Goal: Task Accomplishment & Management: Manage account settings

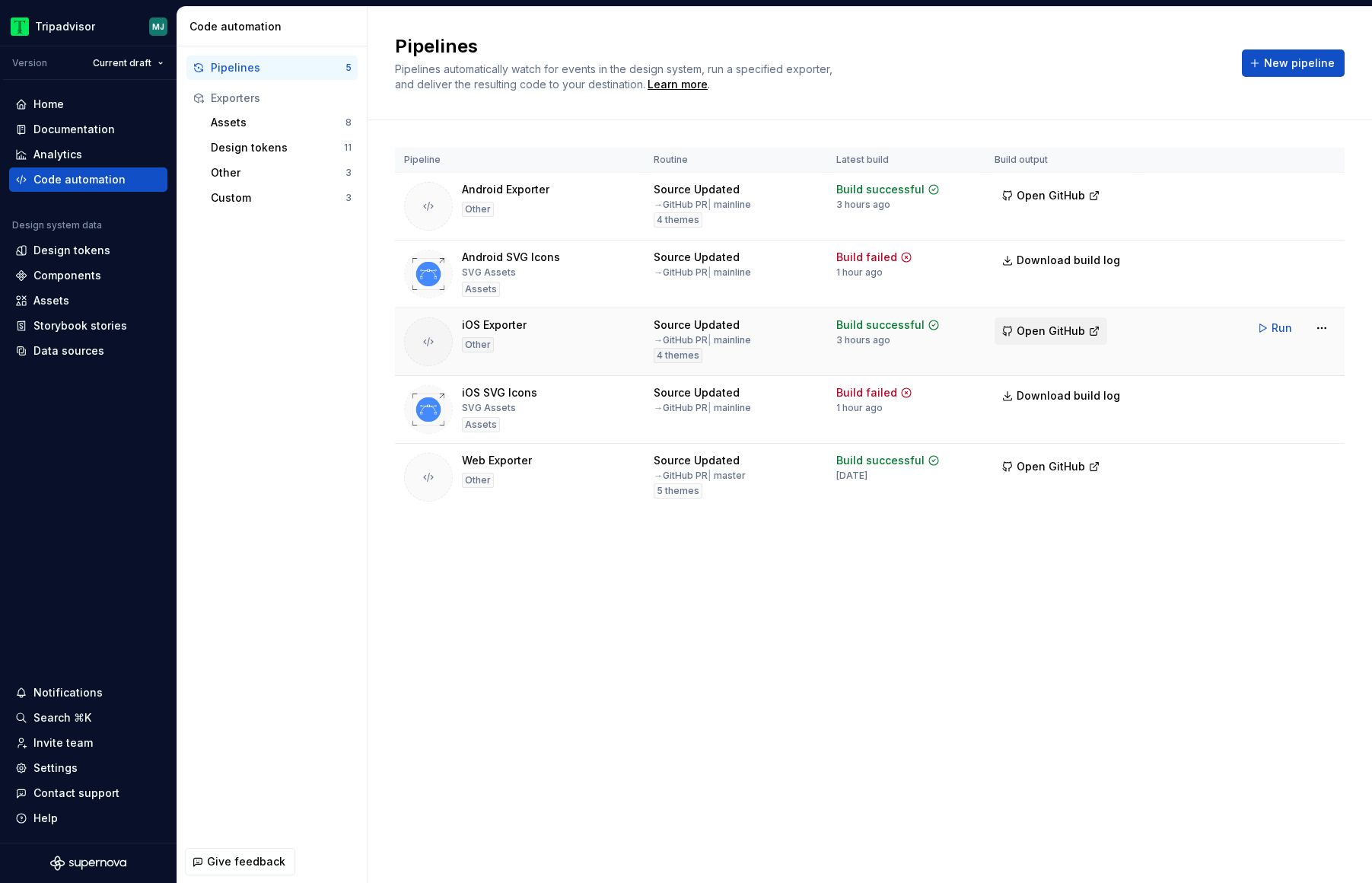
click at [1055, 324] on span "Open GitHub" at bounding box center [1051, 331] width 68 height 15
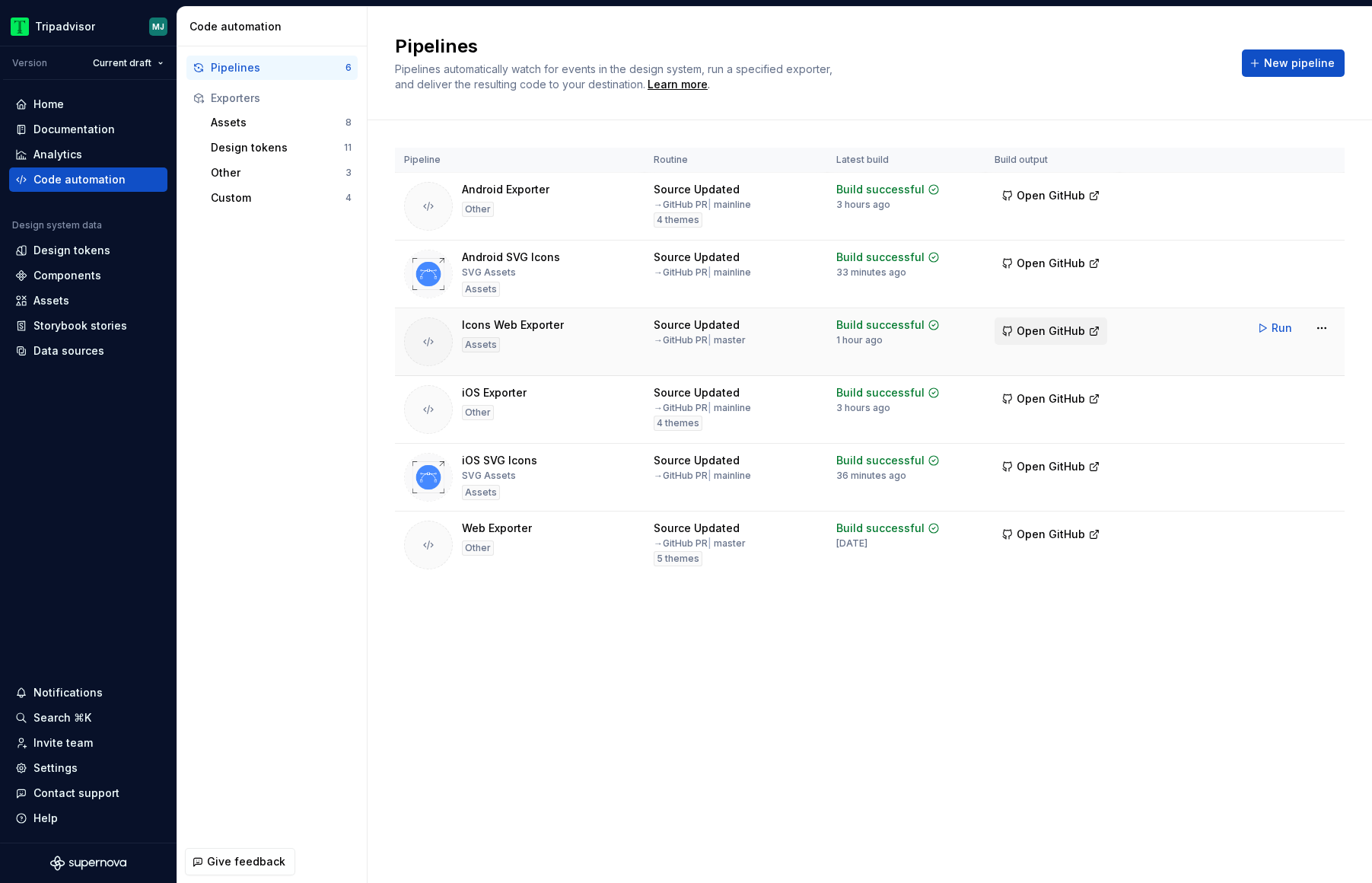
click at [1021, 330] on span "Open GitHub" at bounding box center [1051, 331] width 68 height 15
drag, startPoint x: 569, startPoint y: 326, endPoint x: 459, endPoint y: 324, distance: 110.0
click at [459, 324] on div "Icons Web Exporter Assets" at bounding box center [520, 342] width 231 height 48
copy div "Icons Web Exporter"
click at [77, 350] on div "Data sources" at bounding box center [69, 350] width 71 height 15
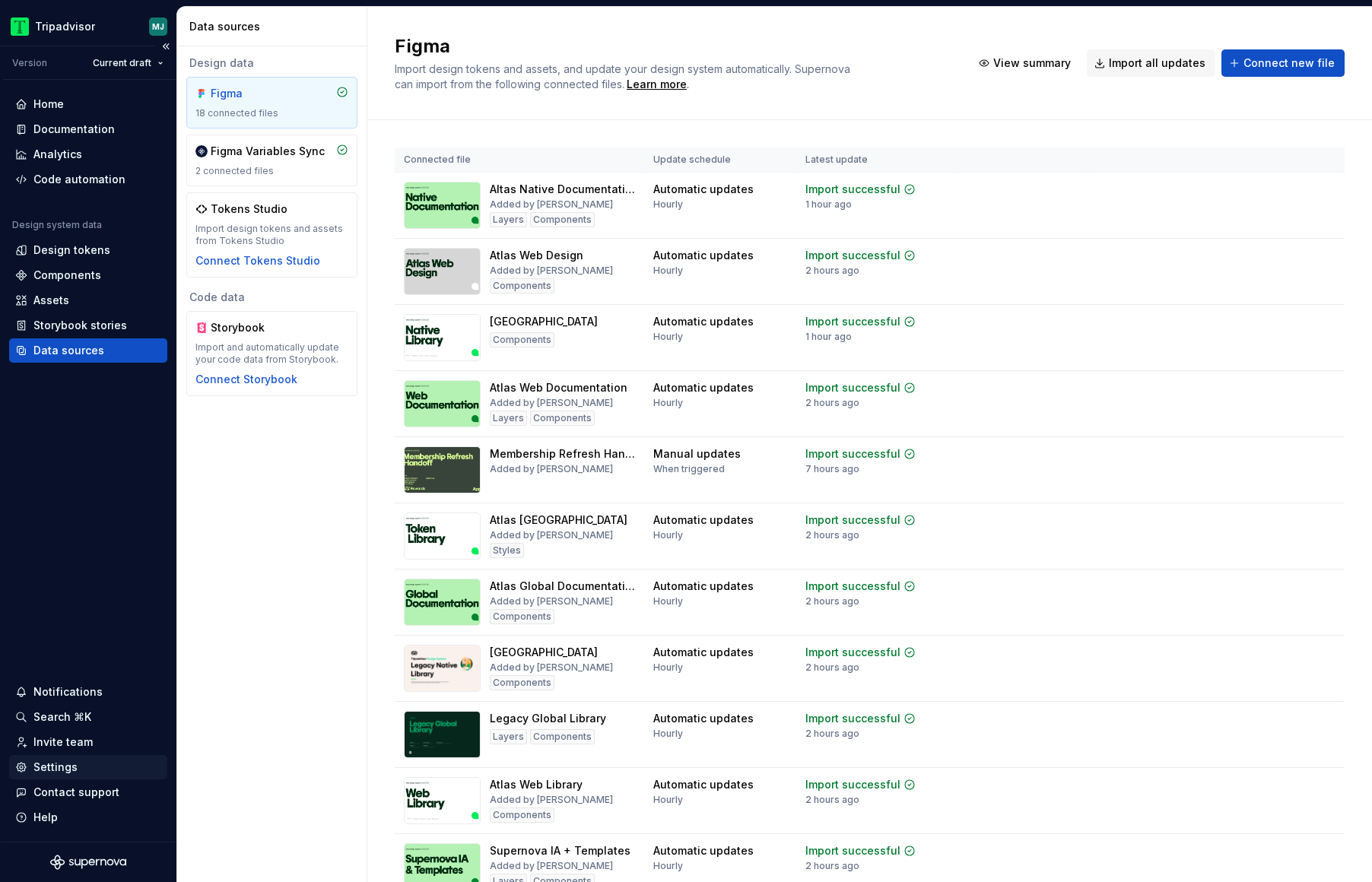
click at [68, 768] on div "Settings" at bounding box center [56, 767] width 44 height 15
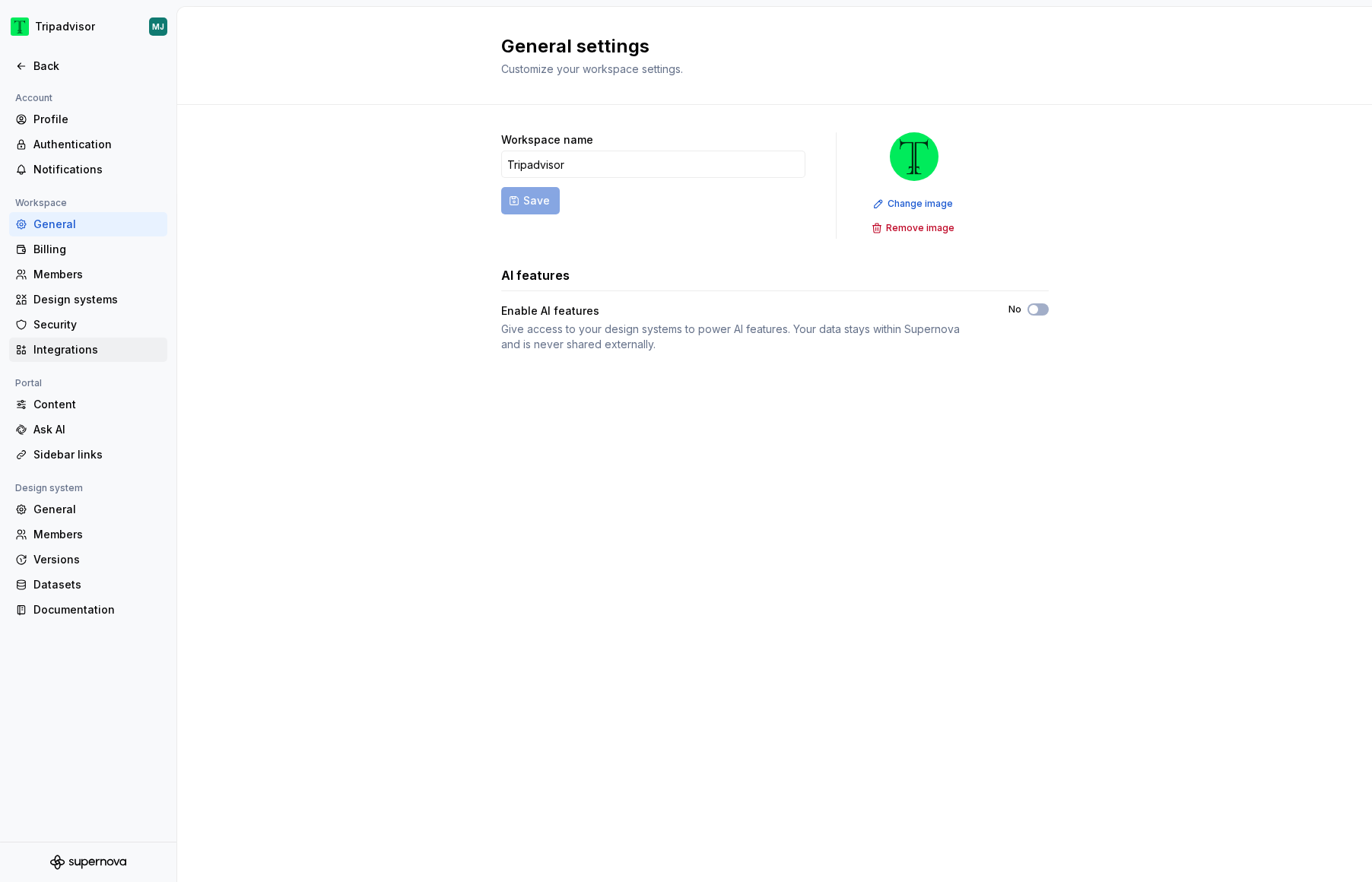
click at [87, 347] on div "Integrations" at bounding box center [97, 349] width 128 height 15
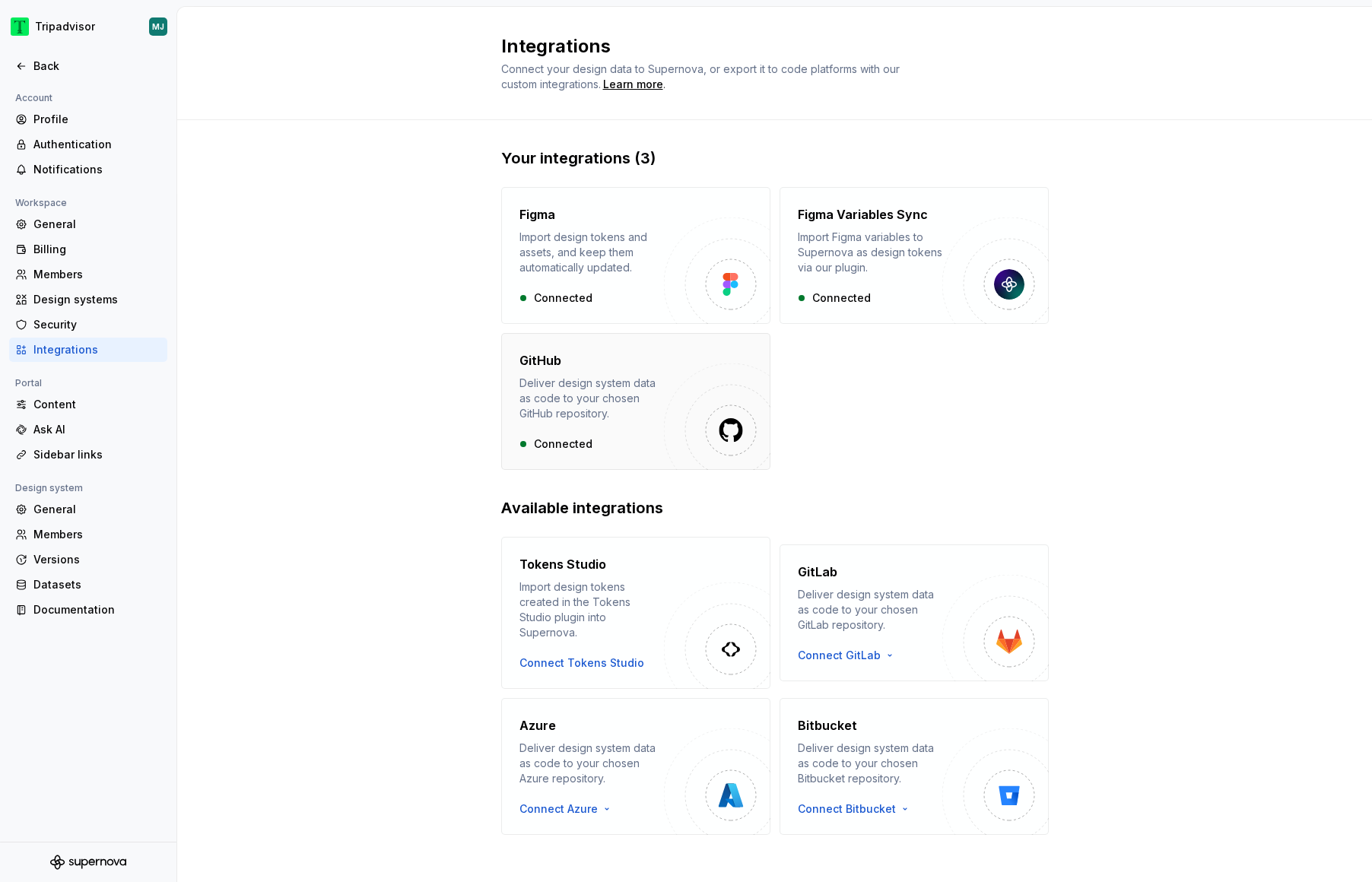
click at [626, 395] on div "Deliver design system data as code to your chosen GitHub repository." at bounding box center [592, 398] width 145 height 46
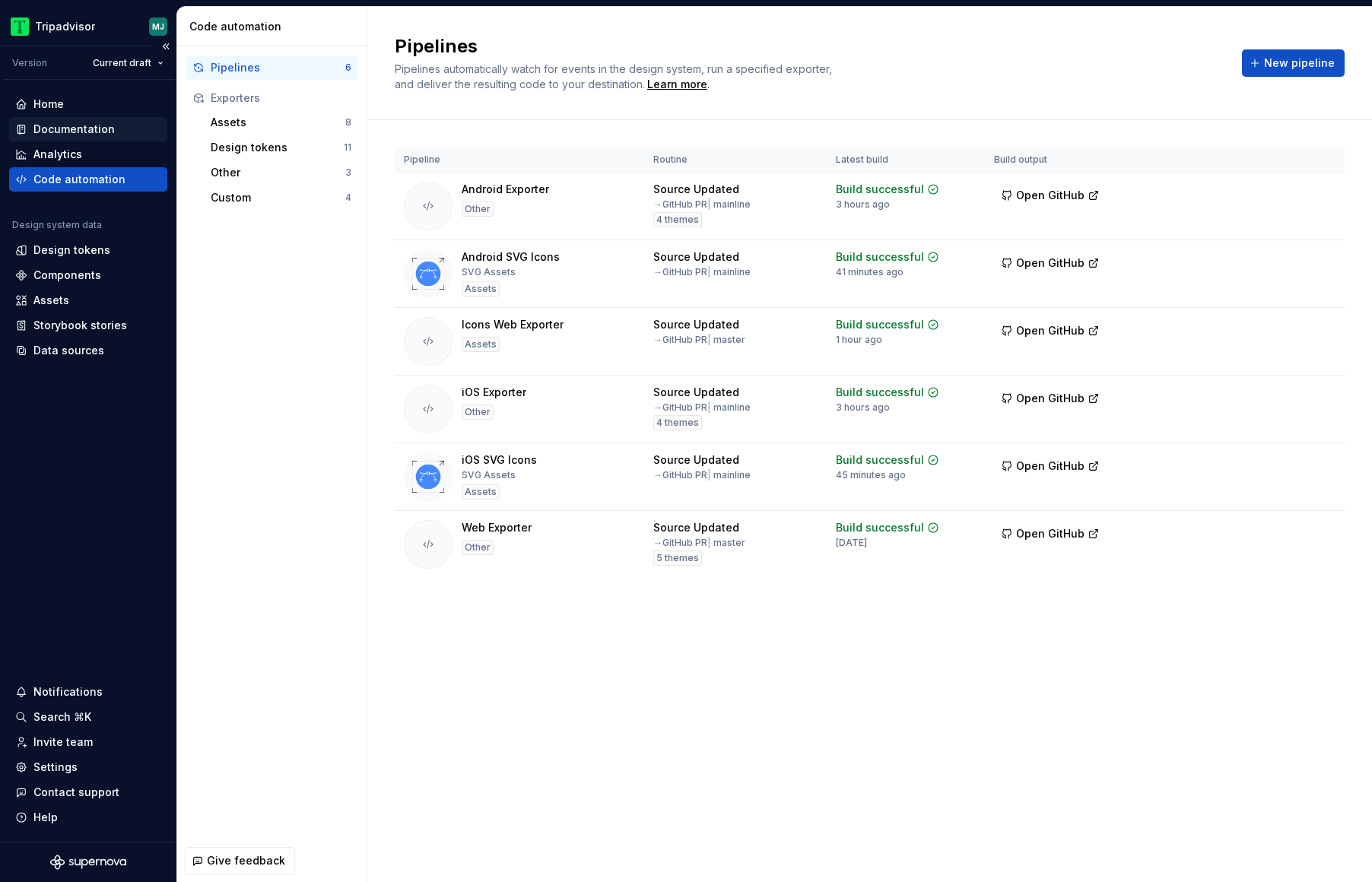
click at [42, 132] on div "Documentation" at bounding box center [74, 129] width 81 height 15
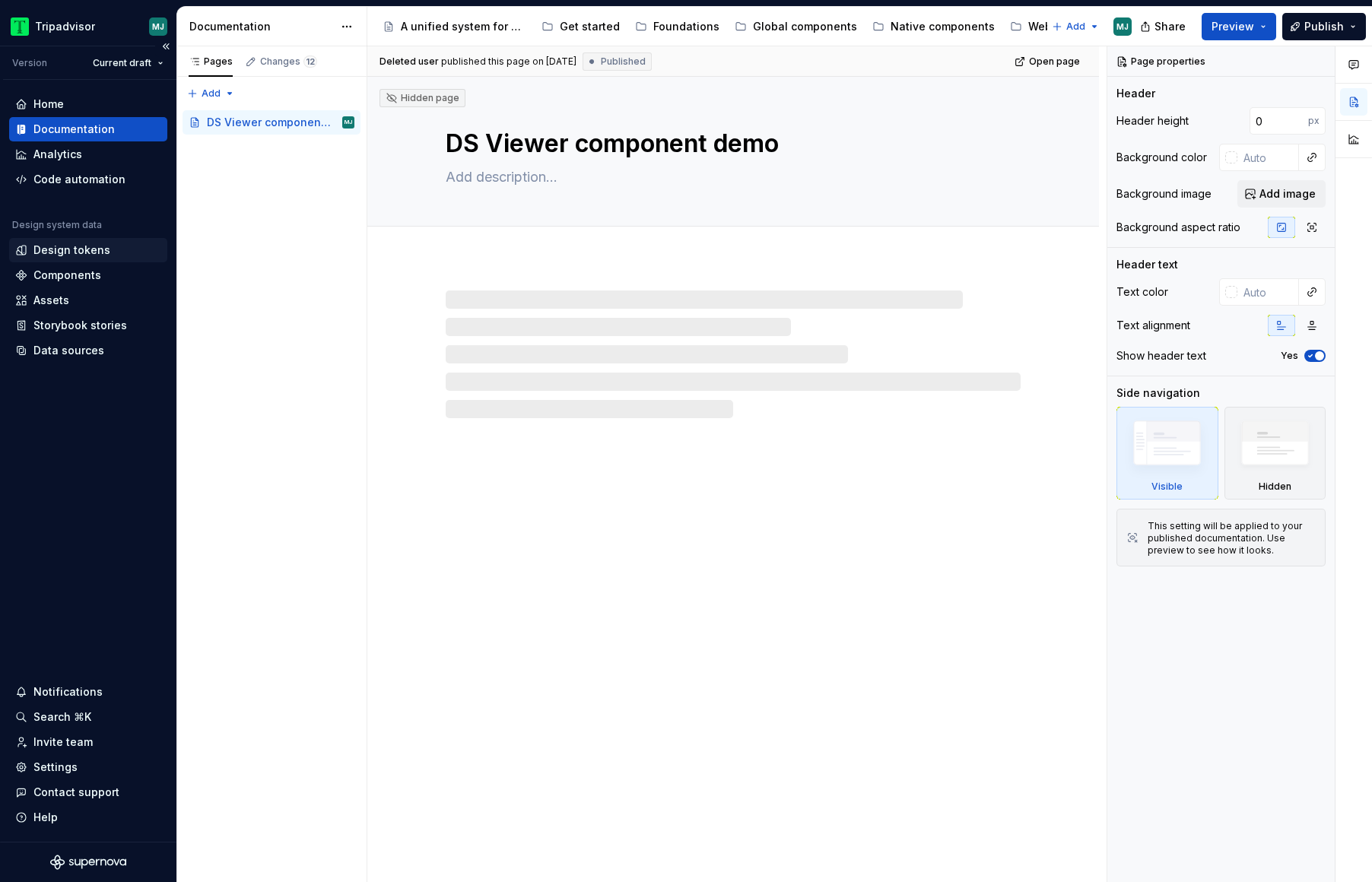
type textarea "*"
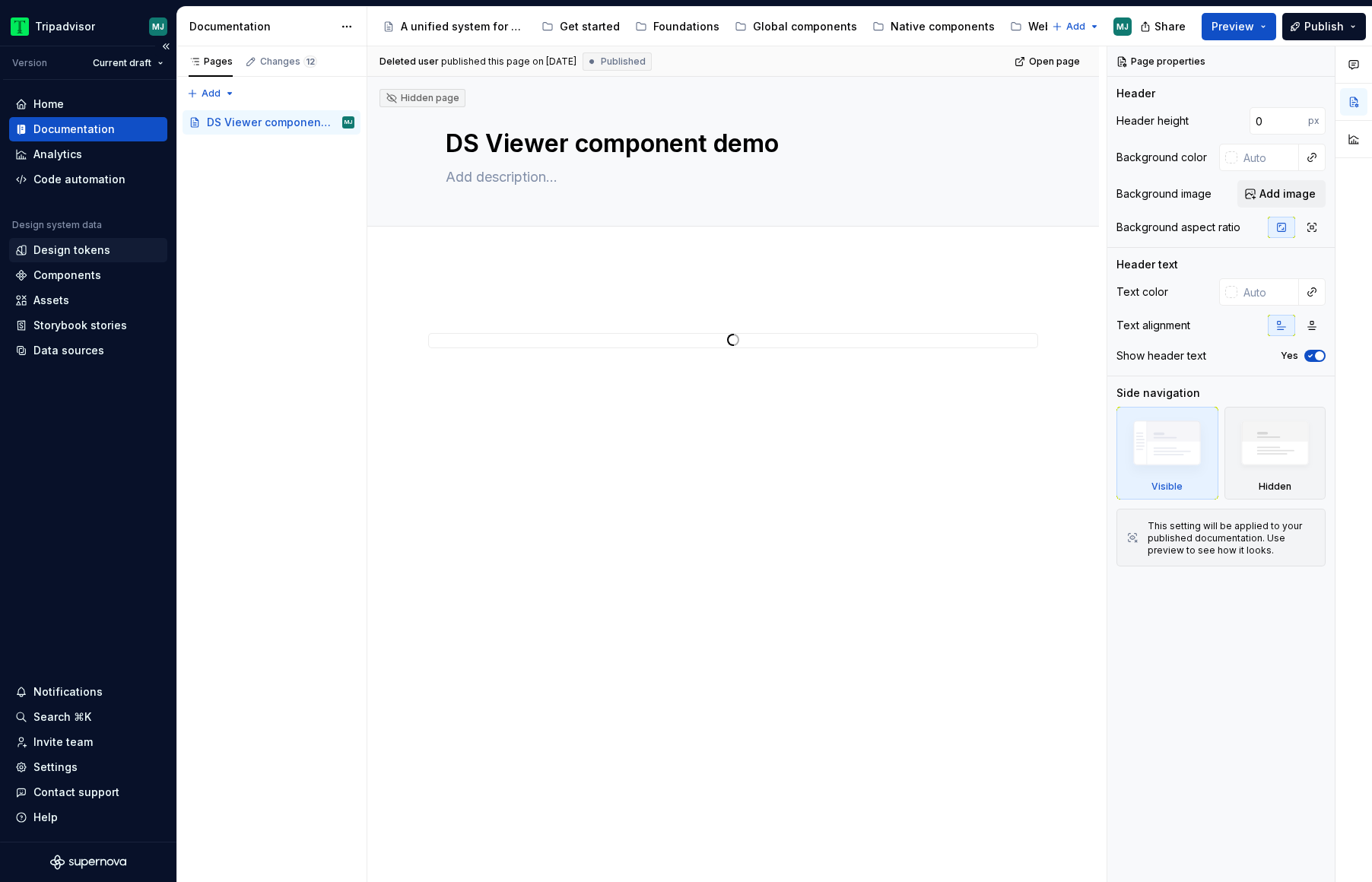
click at [66, 250] on div "Design tokens" at bounding box center [72, 249] width 76 height 15
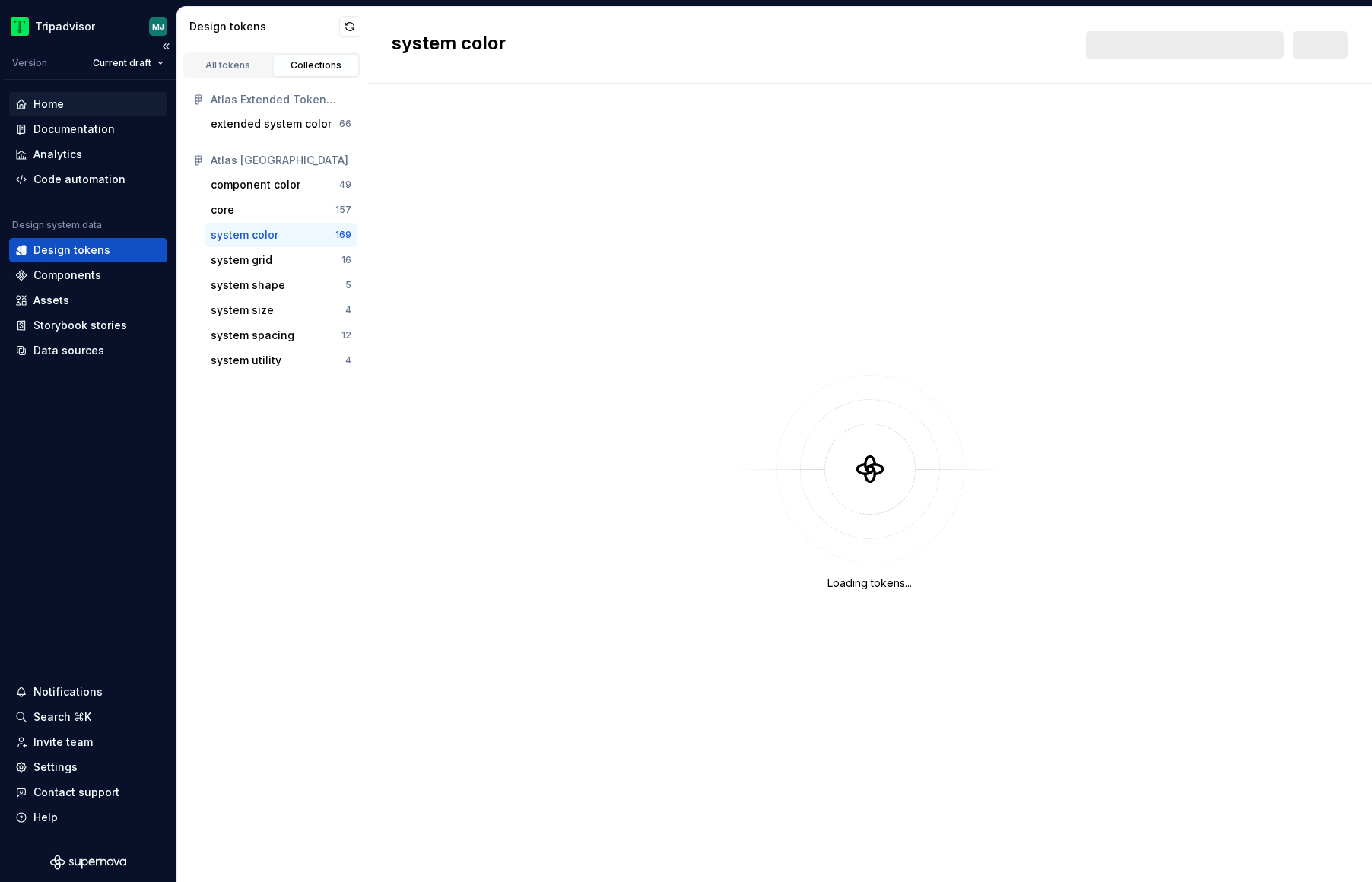
click at [50, 113] on div "Home" at bounding box center [88, 104] width 159 height 24
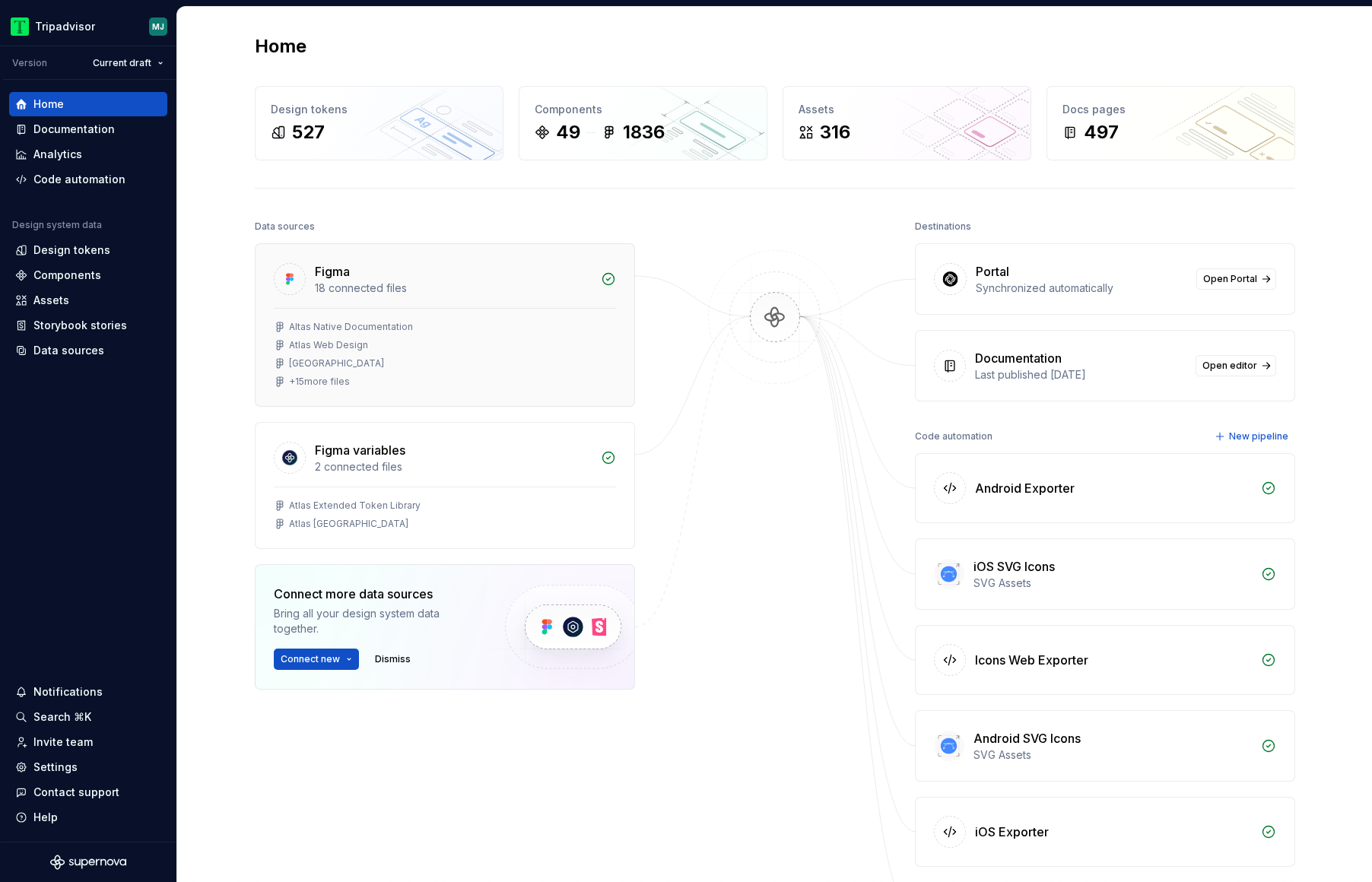
click at [440, 287] on div "18 connected files" at bounding box center [453, 288] width 277 height 15
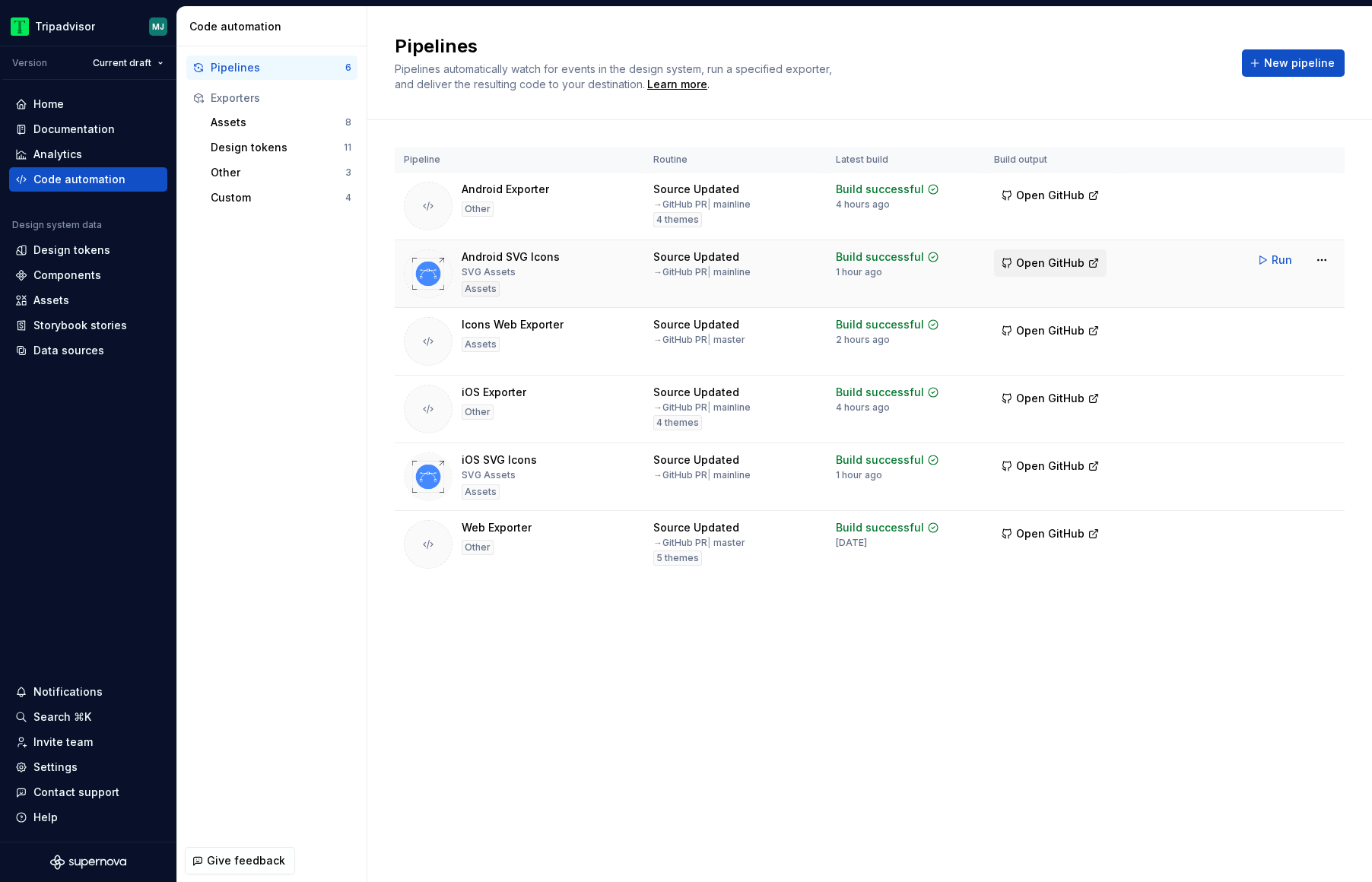
click at [1062, 267] on span "Open GitHub" at bounding box center [1050, 262] width 68 height 15
